Goal: Task Accomplishment & Management: Manage account settings

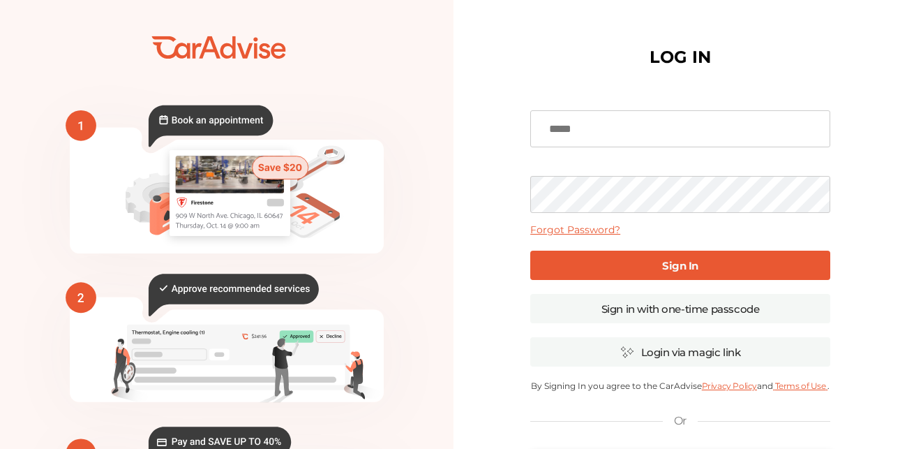
click at [576, 135] on input at bounding box center [680, 129] width 300 height 38
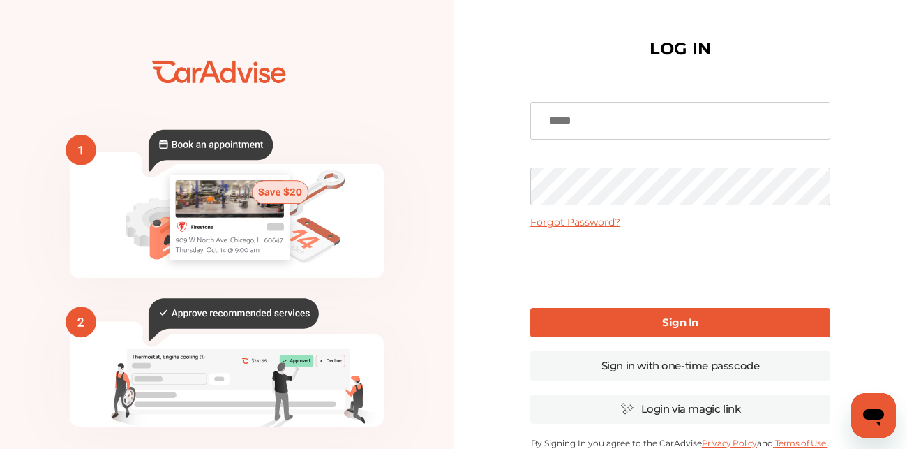
click at [506, 181] on div "LOG IN Forgot Password? Sign In Sign in with one-time passcode Login via magic …" at bounding box center [681, 340] width 454 height 680
click at [595, 118] on input at bounding box center [680, 121] width 300 height 38
type input "**********"
click at [627, 309] on link "Sign In" at bounding box center [680, 322] width 300 height 29
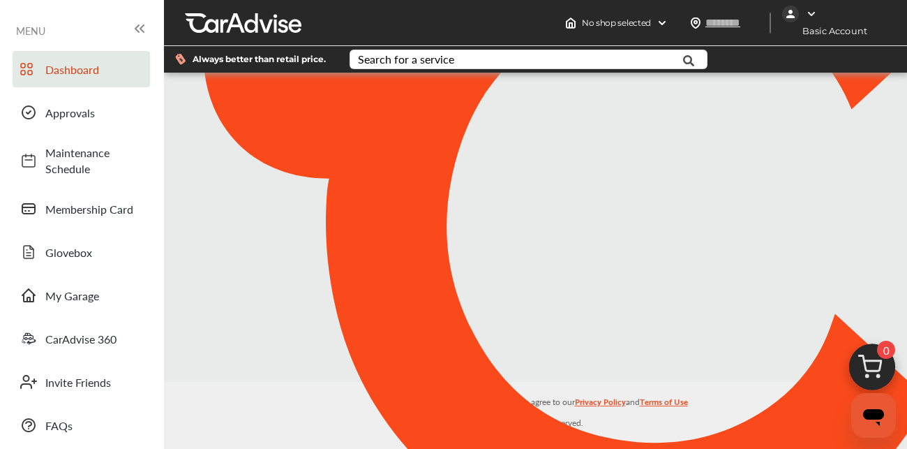
type input "*****"
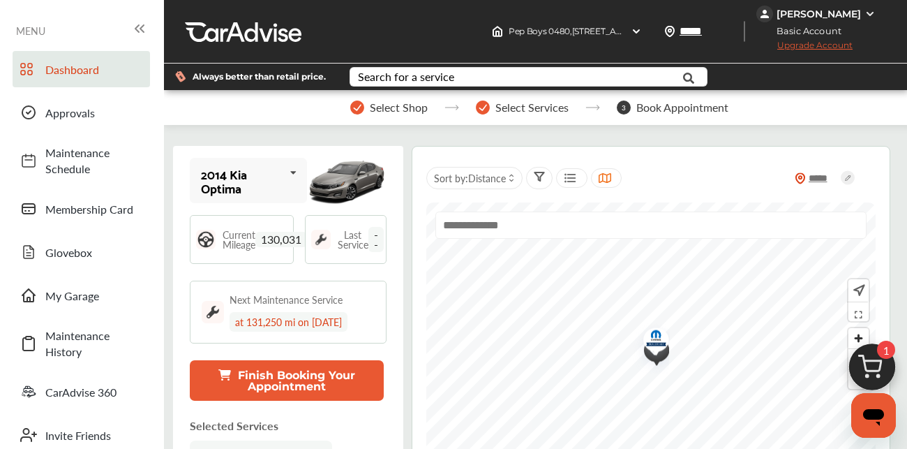
scroll to position [9, 0]
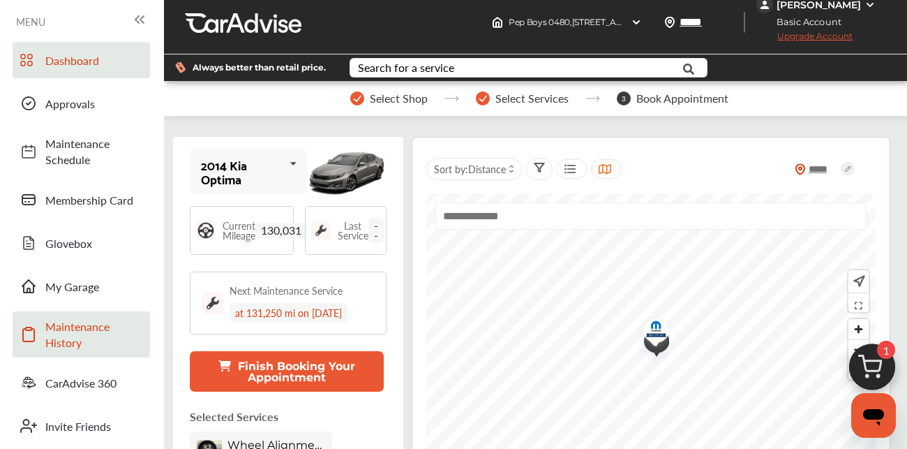
click at [65, 342] on span "Maintenance History" at bounding box center [94, 334] width 98 height 32
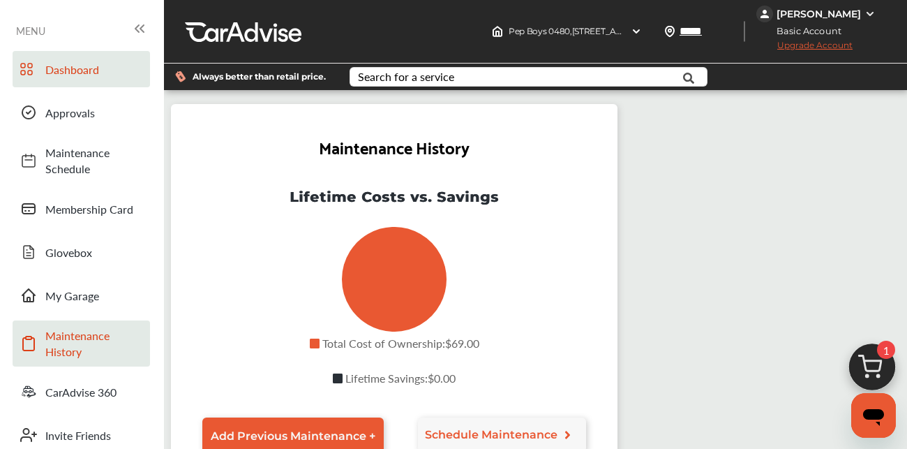
click at [100, 77] on span "Dashboard" at bounding box center [94, 69] width 98 height 16
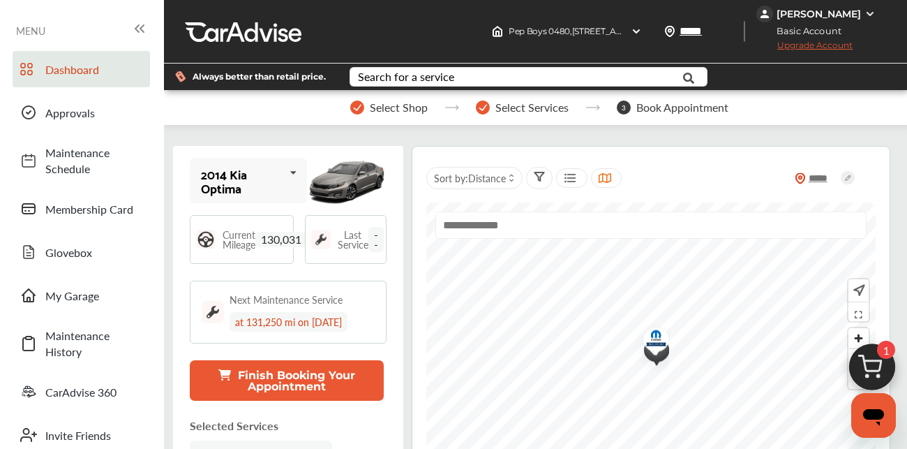
click at [268, 237] on span "130,031" at bounding box center [281, 239] width 52 height 15
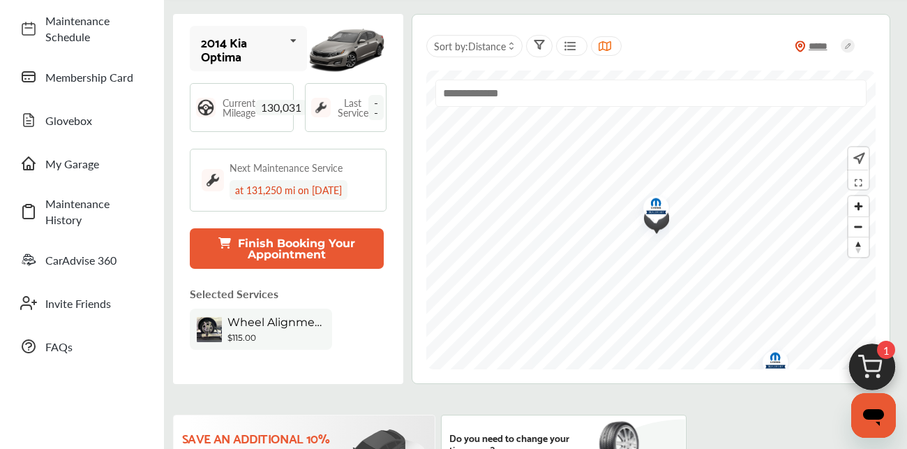
scroll to position [130, 0]
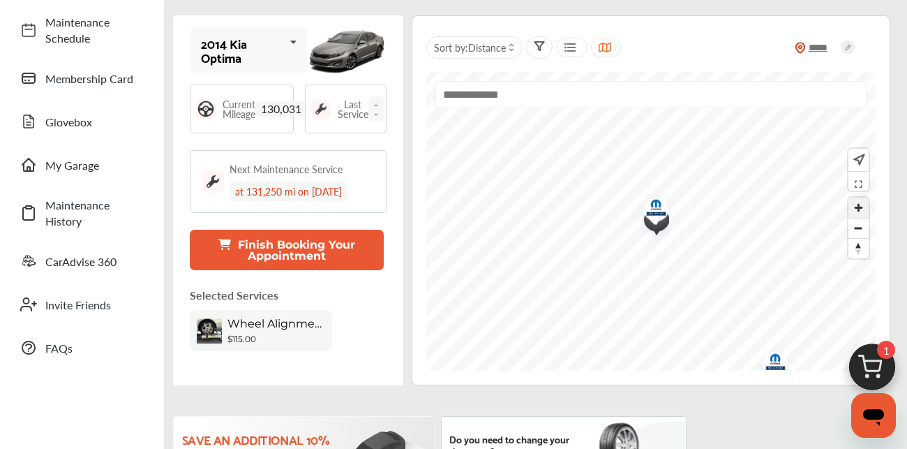
click at [862, 207] on span "Zoom in" at bounding box center [859, 207] width 20 height 20
click at [486, 45] on span "Distance" at bounding box center [487, 47] width 38 height 14
click at [484, 78] on span "Price" at bounding box center [485, 82] width 21 height 12
click at [455, 76] on label at bounding box center [464, 76] width 21 height 0
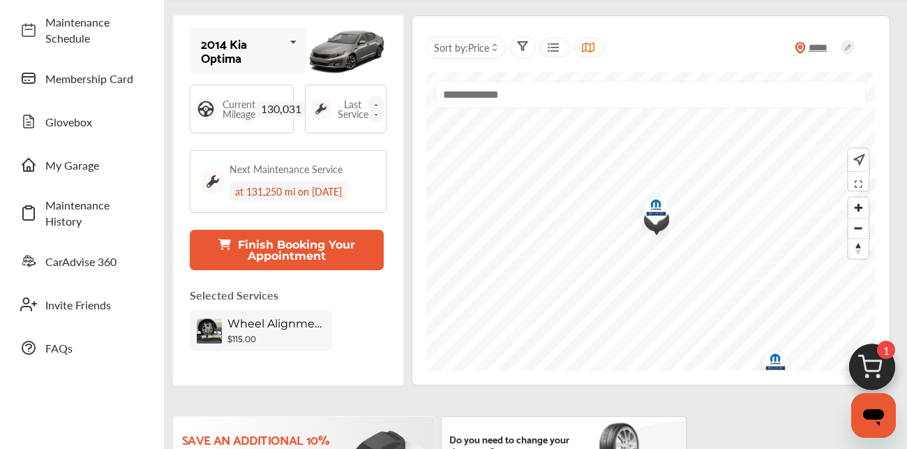
click at [554, 44] on icon at bounding box center [553, 47] width 13 height 11
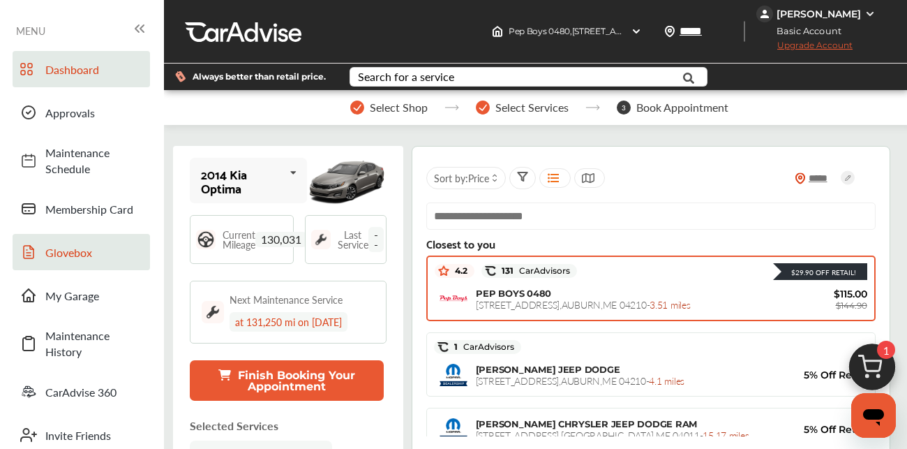
scroll to position [2, 0]
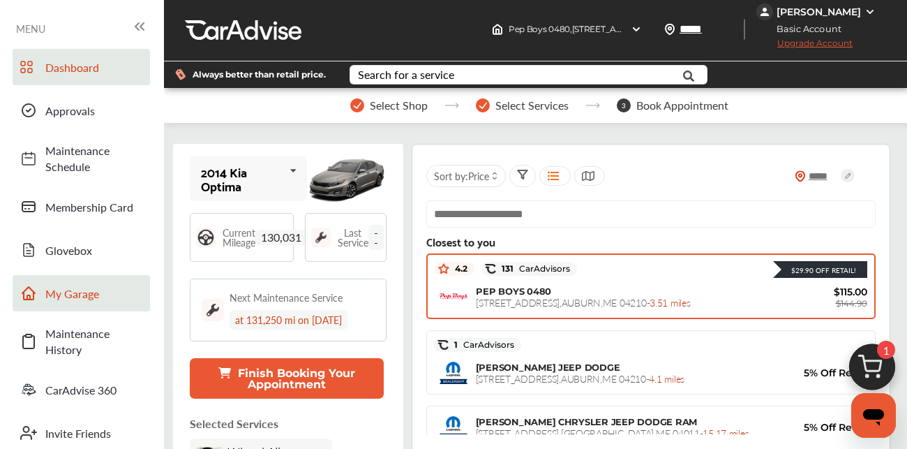
click at [87, 283] on link "My Garage" at bounding box center [81, 293] width 137 height 36
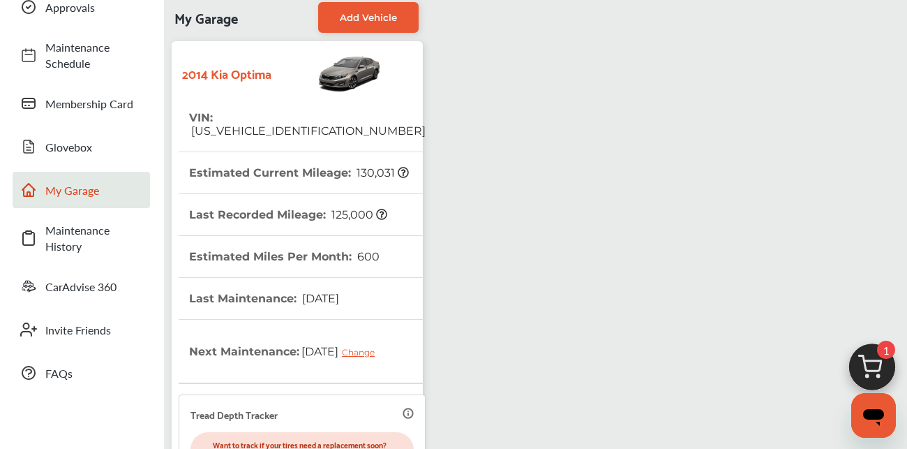
scroll to position [100, 0]
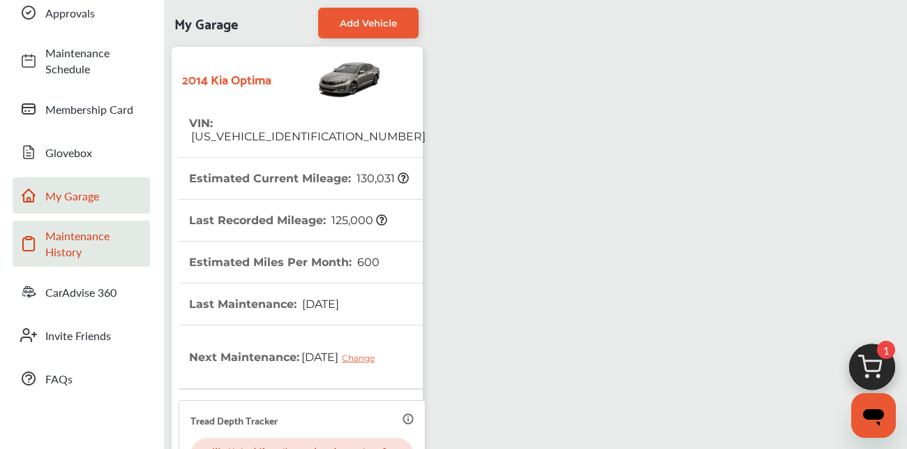
click at [96, 254] on span "Maintenance History" at bounding box center [94, 243] width 98 height 32
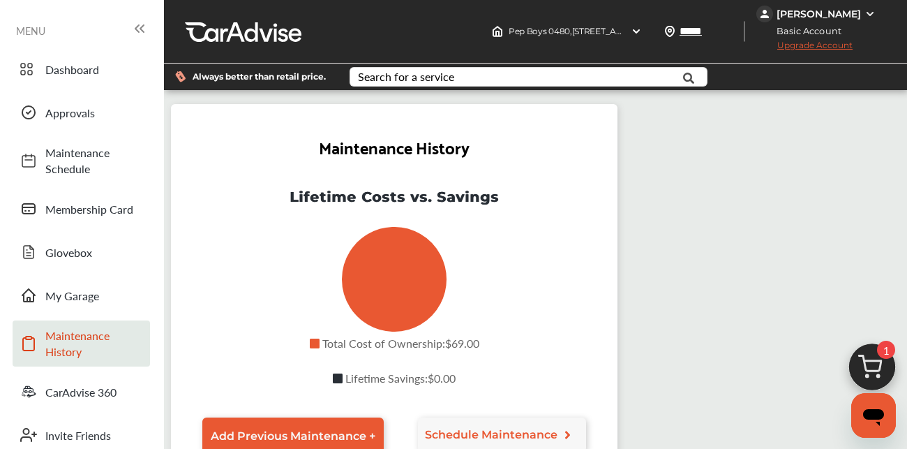
click at [860, 12] on div "[PERSON_NAME]" at bounding box center [819, 14] width 84 height 13
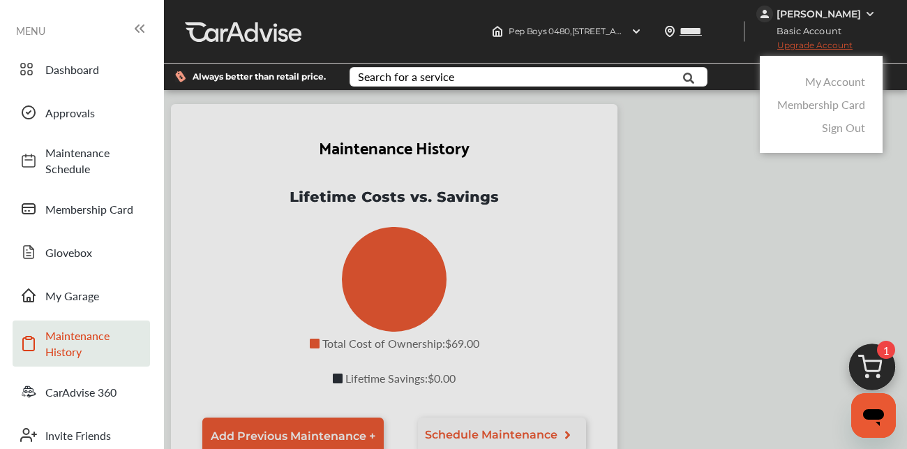
click at [678, 179] on div at bounding box center [453, 259] width 907 height 518
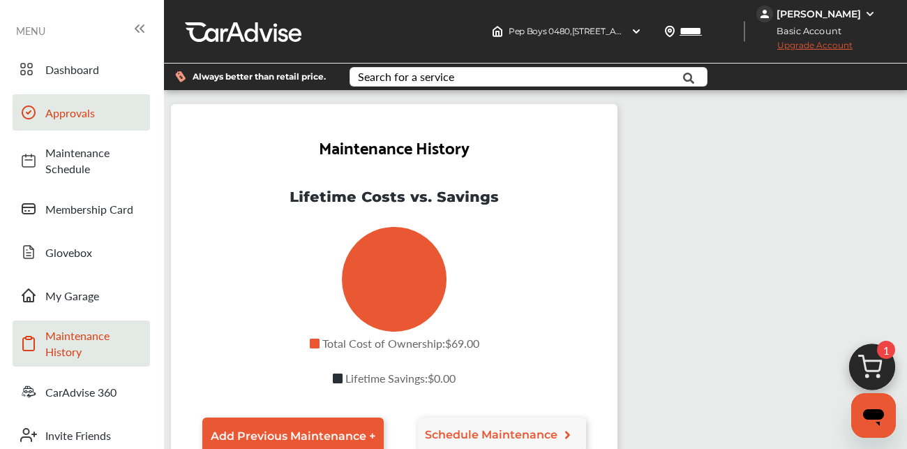
click at [46, 114] on span "Approvals" at bounding box center [94, 113] width 98 height 16
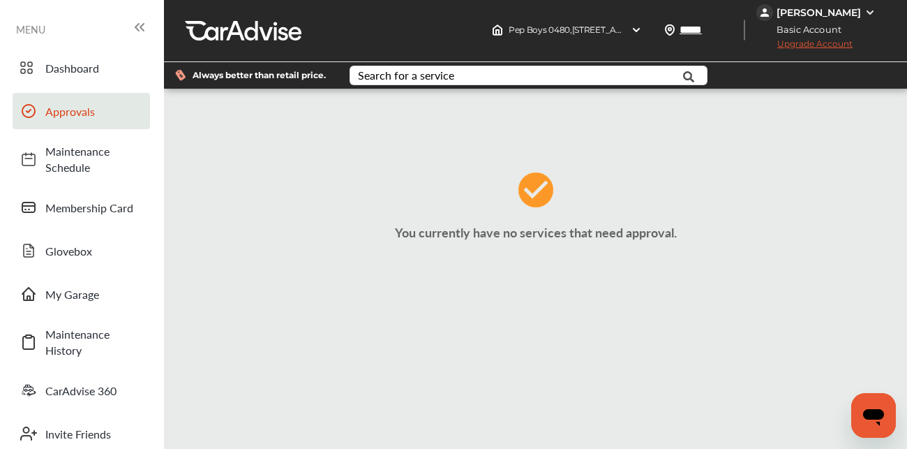
click at [140, 26] on icon at bounding box center [139, 27] width 17 height 17
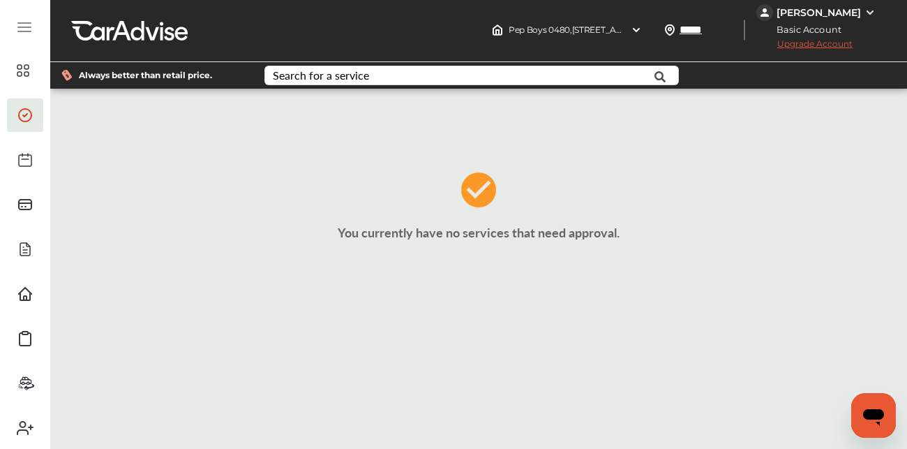
click at [821, 5] on div "[PERSON_NAME]" at bounding box center [817, 12] width 123 height 17
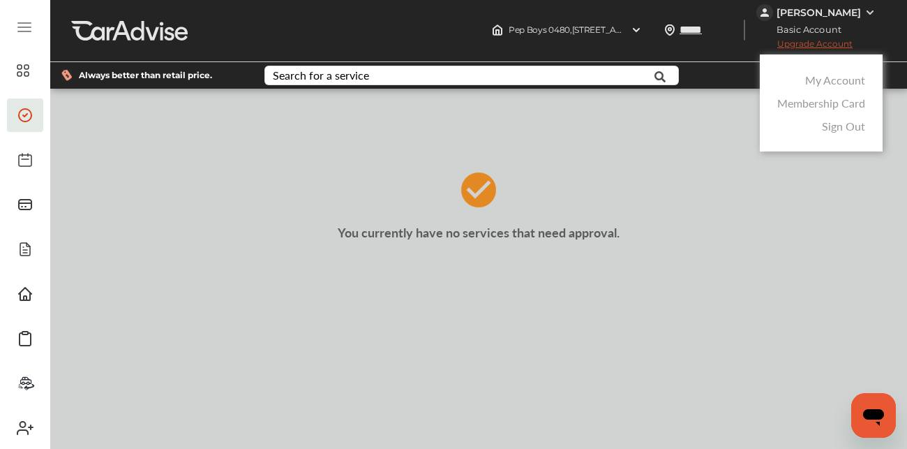
click at [798, 101] on link "Membership Card" at bounding box center [821, 103] width 88 height 16
